Goal: Task Accomplishment & Management: Complete application form

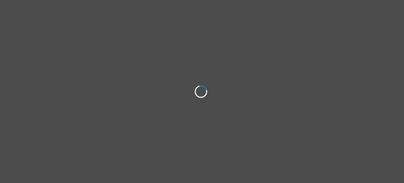
select select "[DEMOGRAPHIC_DATA]"
select select "she/her"
select select "Single"
select select "Bachelor degree"
select select "Other"
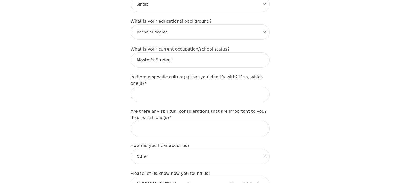
scroll to position [630, 0]
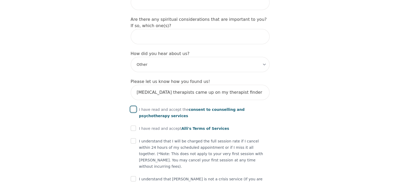
click at [132, 106] on input "checkbox" at bounding box center [133, 108] width 5 height 5
checkbox input "true"
click at [132, 125] on input "checkbox" at bounding box center [133, 127] width 5 height 5
checkbox input "true"
click at [134, 138] on input "checkbox" at bounding box center [133, 140] width 5 height 5
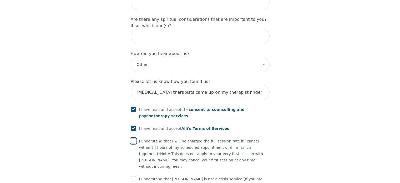
checkbox input "true"
click at [132, 176] on input "checkbox" at bounding box center [133, 178] width 5 height 5
checkbox input "true"
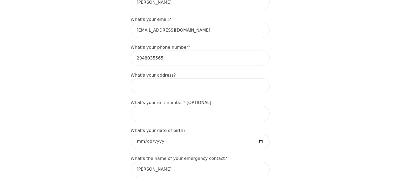
scroll to position [164, 0]
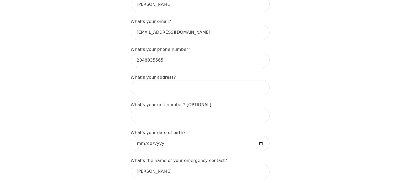
click at [154, 80] on input at bounding box center [200, 87] width 139 height 15
type input "[STREET_ADDRESS]"
click at [160, 108] on input "15" at bounding box center [200, 115] width 139 height 15
type input "1"
click at [181, 80] on input "[STREET_ADDRESS]" at bounding box center [200, 87] width 139 height 15
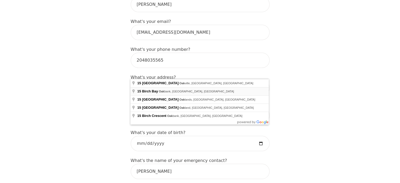
type input "[STREET_ADDRESS]"
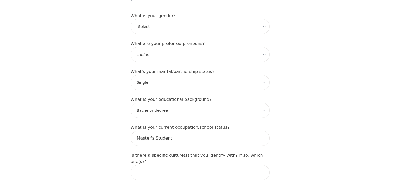
scroll to position [650, 0]
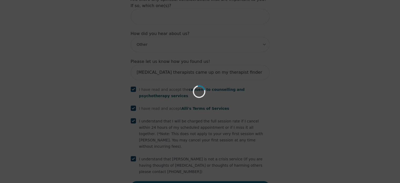
scroll to position [630, 0]
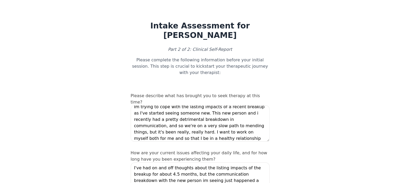
scroll to position [6, 0]
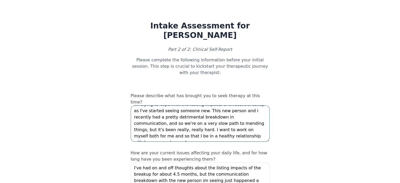
click at [226, 110] on textarea "Im trying to cope with the lasting impacts of a recent breakup as I've started …" at bounding box center [200, 123] width 139 height 36
type textarea "Im trying to cope with the lasting impacts of a recent breakup as I've started …"
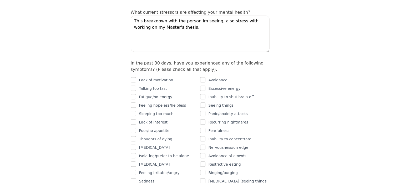
scroll to position [298, 0]
click at [133, 78] on input "checkbox" at bounding box center [133, 80] width 5 height 5
checkbox input "true"
click at [204, 78] on input "checkbox" at bounding box center [202, 80] width 5 height 5
checkbox input "true"
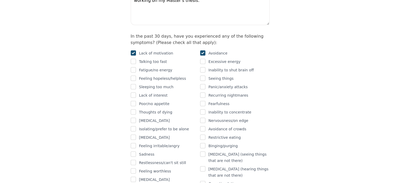
scroll to position [332, 0]
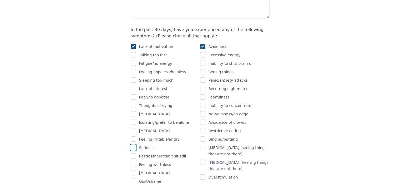
click at [134, 145] on input "checkbox" at bounding box center [133, 147] width 5 height 5
checkbox input "true"
click at [135, 161] on input "checkbox" at bounding box center [133, 163] width 5 height 5
checkbox input "true"
click at [135, 178] on input "checkbox" at bounding box center [133, 180] width 5 height 5
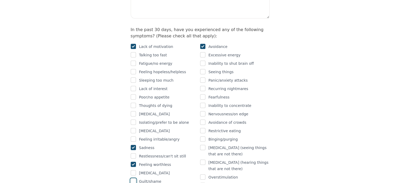
checkbox input "true"
click at [204, 111] on input "checkbox" at bounding box center [202, 113] width 5 height 5
checkbox input "true"
click at [203, 103] on input "checkbox" at bounding box center [202, 105] width 5 height 5
checkbox input "true"
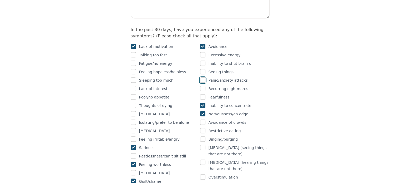
click at [204, 77] on input "checkbox" at bounding box center [202, 79] width 5 height 5
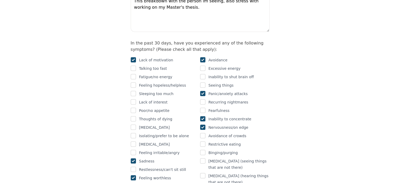
scroll to position [318, 0]
click at [204, 91] on input "checkbox" at bounding box center [202, 93] width 5 height 5
checkbox input "false"
click at [204, 74] on input "checkbox" at bounding box center [202, 76] width 5 height 5
checkbox input "true"
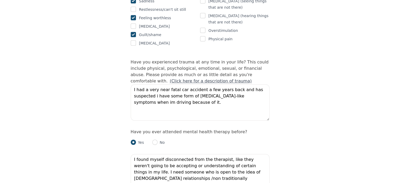
scroll to position [474, 0]
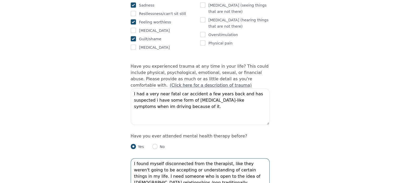
click at [156, 158] on textarea "I found myself disconnected from the therapist, like they weren't going to be a…" at bounding box center [200, 176] width 139 height 36
type textarea "I found myself disconnected from the therapist, like they weren't going to be a…"
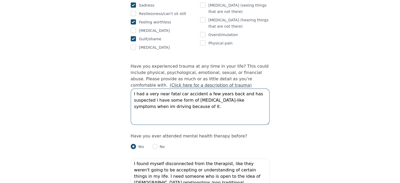
click at [243, 88] on textarea "I had a very near fatal car accident a few years back and has suspected i have …" at bounding box center [200, 106] width 139 height 36
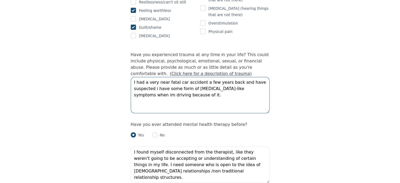
click at [244, 77] on textarea "I had a very near fatal car accident a few years back and have suspected i have…" at bounding box center [200, 95] width 139 height 36
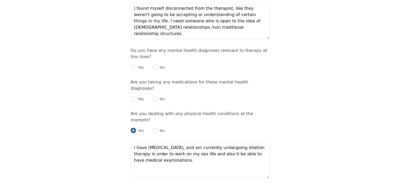
scroll to position [633, 0]
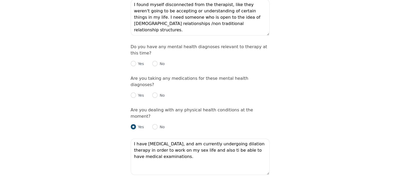
type textarea "I had a very near fatal car accident a few years back and have suspected i have…"
click at [206, 138] on textarea "I have [MEDICAL_DATA], and am currently undergoing dilation therapy in order to…" at bounding box center [200, 156] width 139 height 36
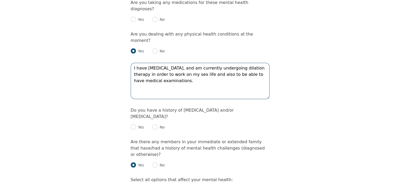
scroll to position [709, 0]
type textarea "I have [MEDICAL_DATA], and am currently undergoing dilation therapy in order to…"
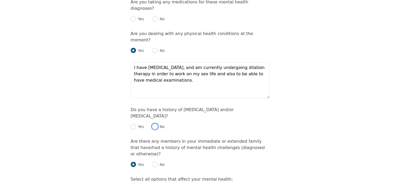
click at [155, 124] on input "radio" at bounding box center [154, 126] width 5 height 5
radio input "true"
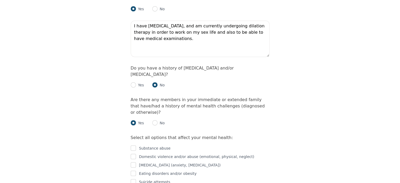
scroll to position [760, 0]
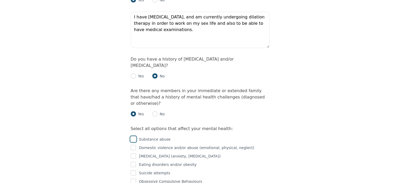
click at [134, 136] on input "checkbox" at bounding box center [133, 138] width 5 height 5
checkbox input "true"
click at [134, 145] on input "checkbox" at bounding box center [133, 147] width 5 height 5
checkbox input "true"
click at [134, 153] on input "checkbox" at bounding box center [133, 155] width 5 height 5
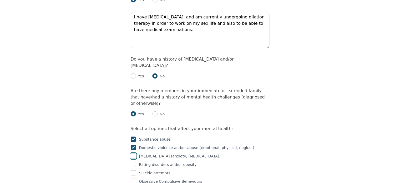
checkbox input "true"
click at [135, 170] on input "checkbox" at bounding box center [133, 172] width 5 height 5
checkbox input "false"
click at [134, 136] on input "checkbox" at bounding box center [133, 138] width 5 height 5
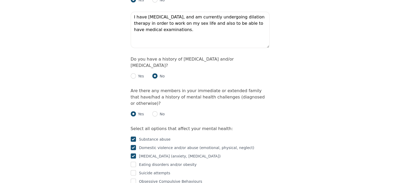
checkbox input "false"
click at [133, 145] on input "checkbox" at bounding box center [133, 147] width 5 height 5
checkbox input "false"
click at [132, 132] on div "Substance abuse Domestic violence and/or abuse (emotional, physical, neglect) […" at bounding box center [200, 166] width 139 height 69
click at [134, 153] on input "checkbox" at bounding box center [133, 155] width 5 height 5
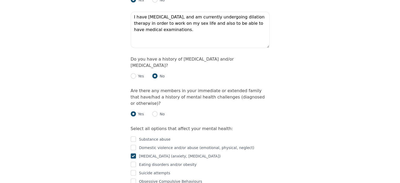
checkbox input "false"
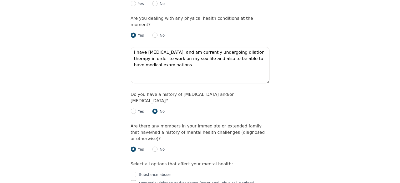
scroll to position [724, 0]
click at [156, 146] on input "radio" at bounding box center [154, 148] width 5 height 5
radio input "true"
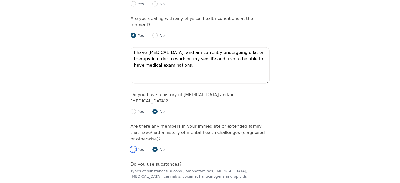
click at [134, 146] on input "radio" at bounding box center [133, 148] width 5 height 5
radio input "true"
radio input "false"
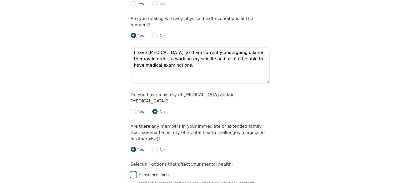
click at [133, 172] on input "checkbox" at bounding box center [133, 174] width 5 height 5
checkbox input "true"
click at [133, 180] on input "checkbox" at bounding box center [133, 182] width 5 height 5
checkbox input "true"
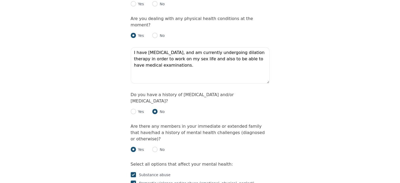
checkbox input "true"
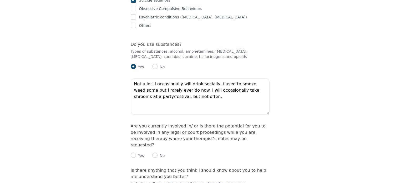
scroll to position [938, 0]
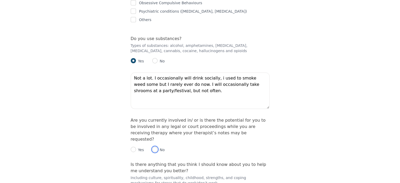
click at [154, 146] on input "radio" at bounding box center [154, 148] width 5 height 5
radio input "true"
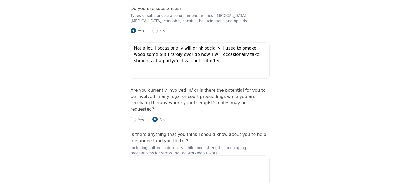
scroll to position [984, 0]
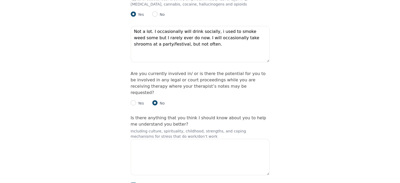
click at [133, 182] on input "checkbox" at bounding box center [133, 185] width 5 height 5
checkbox input "true"
